Goal: Navigation & Orientation: Find specific page/section

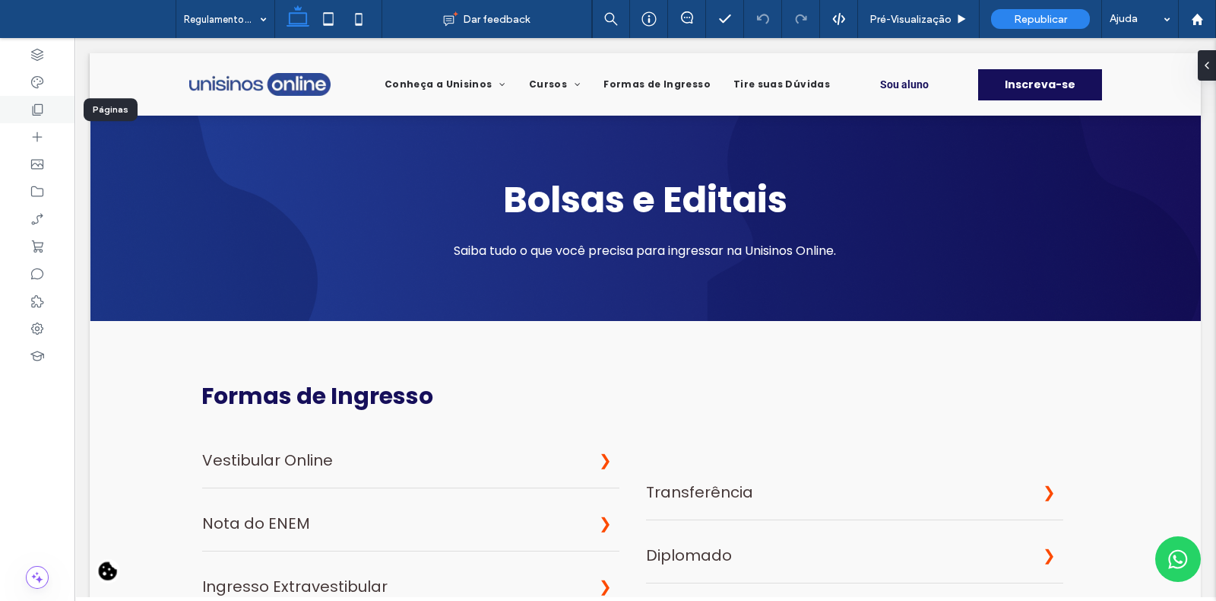
click at [57, 116] on div at bounding box center [37, 109] width 74 height 27
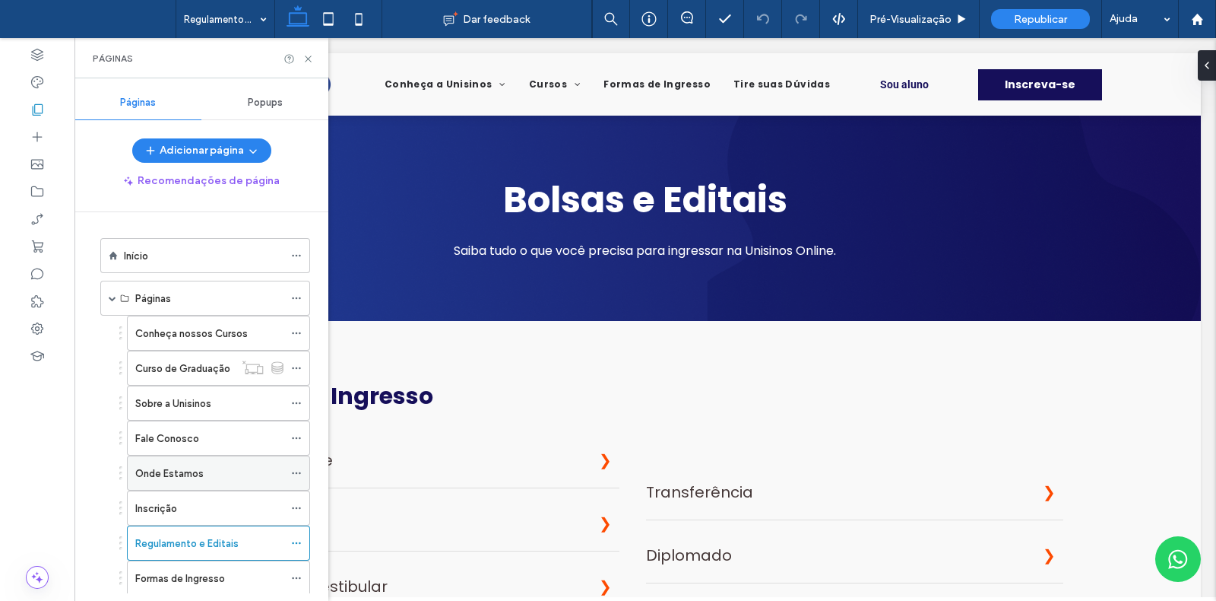
click at [232, 470] on div "Onde Estamos" at bounding box center [209, 473] width 148 height 16
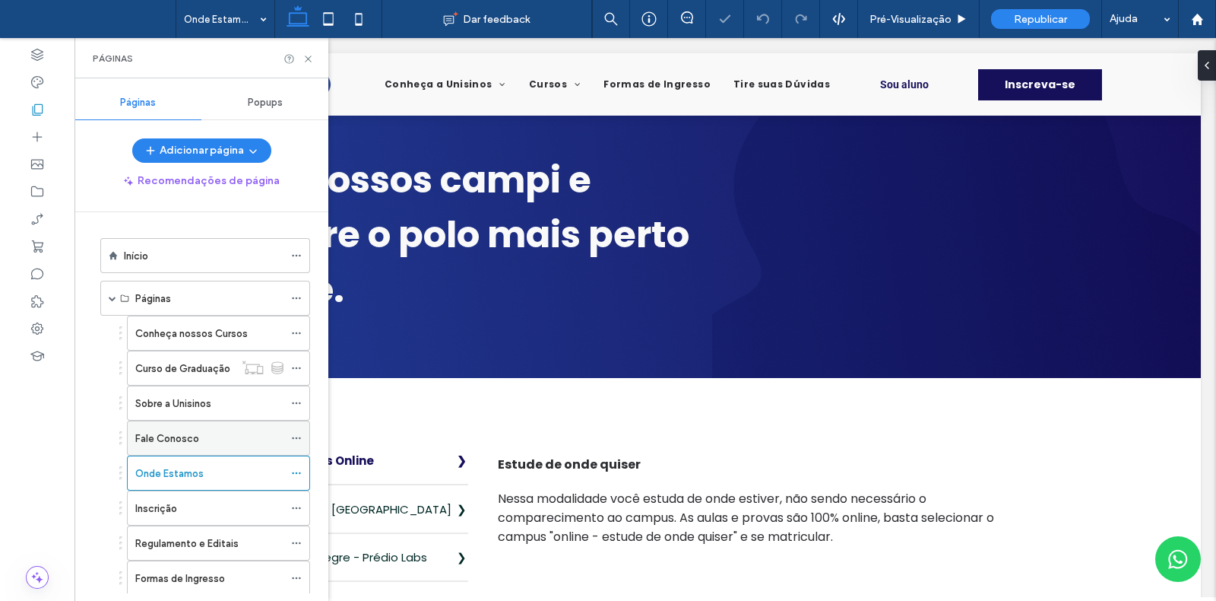
click at [224, 430] on div "Fale Conosco" at bounding box center [209, 438] width 148 height 16
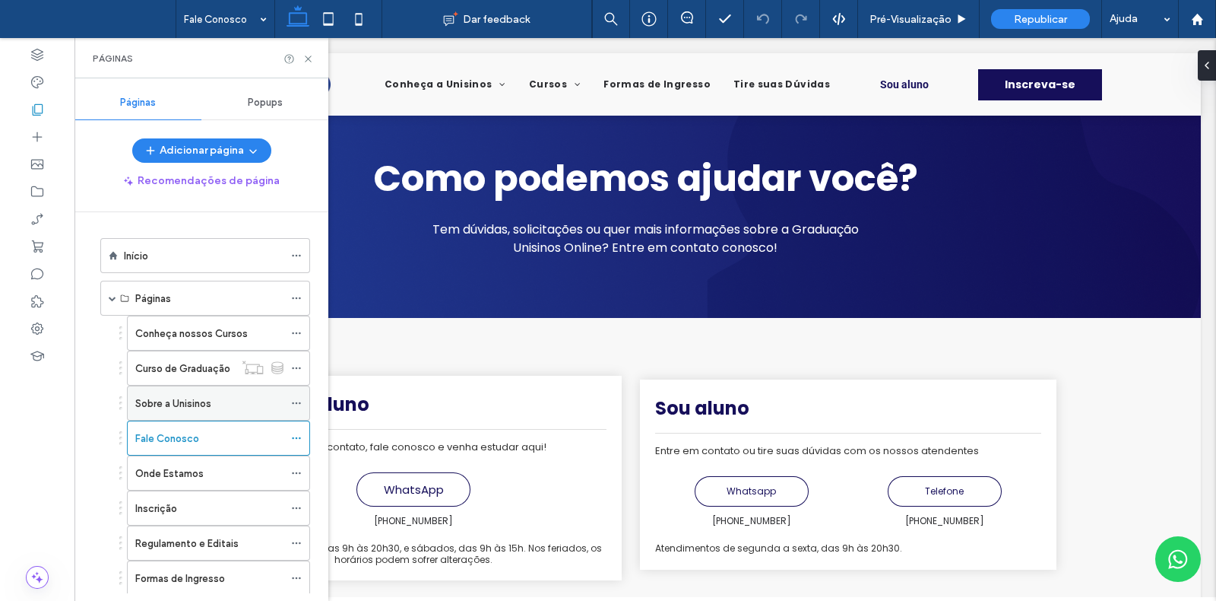
click at [246, 388] on div "Sobre a Unisinos" at bounding box center [209, 402] width 148 height 33
click at [216, 325] on label "Conheça nossos Cursos" at bounding box center [191, 333] width 113 height 27
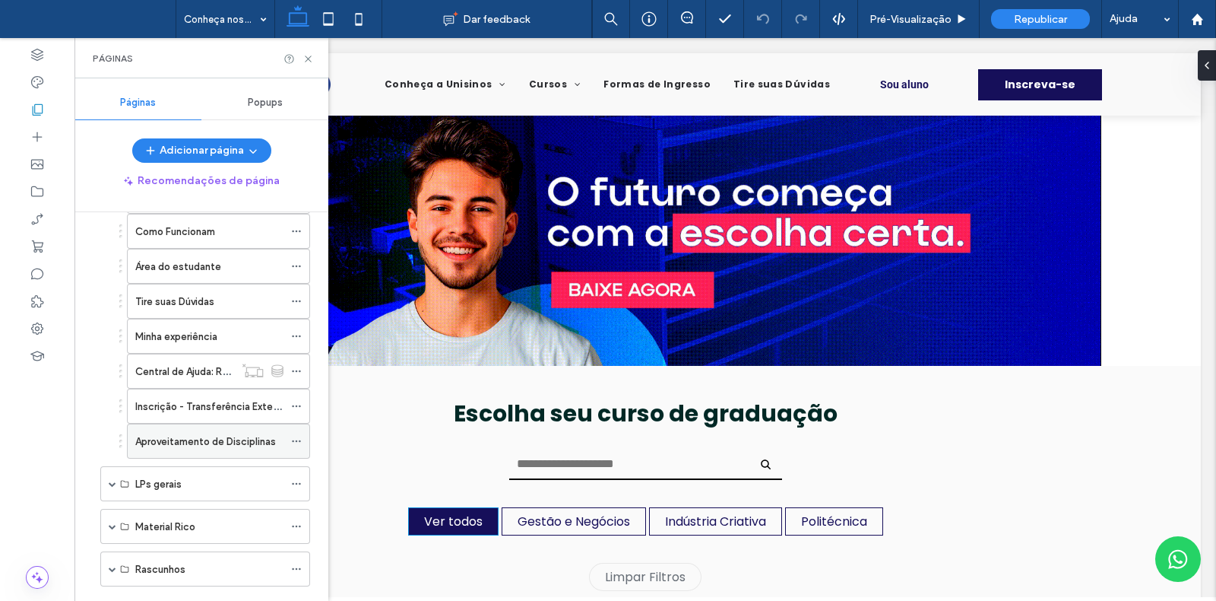
scroll to position [449, 0]
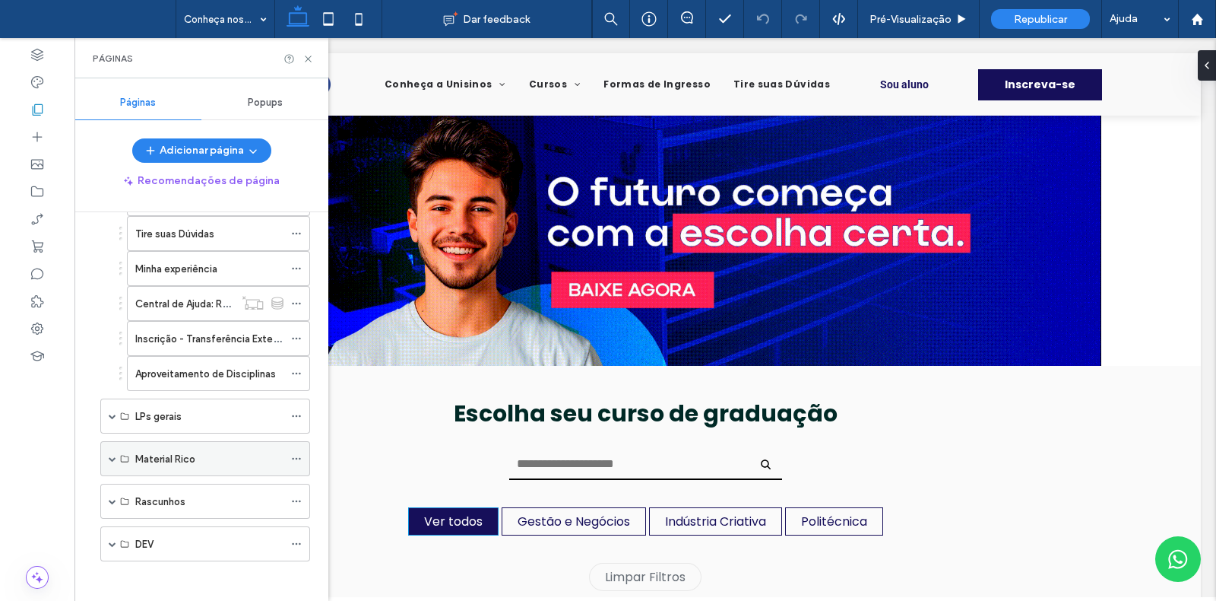
click at [116, 456] on span at bounding box center [113, 459] width 8 height 8
